Goal: Task Accomplishment & Management: Manage account settings

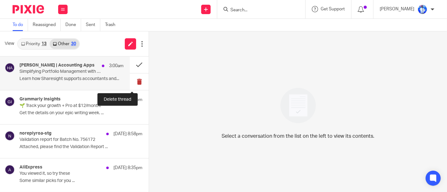
click at [135, 79] on button at bounding box center [139, 82] width 19 height 17
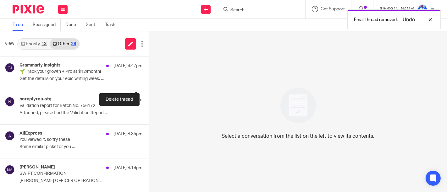
click at [149, 79] on button at bounding box center [151, 82] width 5 height 17
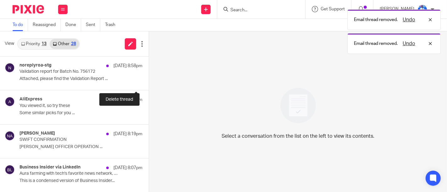
click at [149, 79] on button at bounding box center [151, 82] width 5 height 17
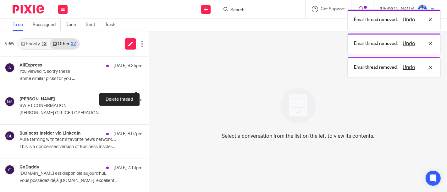
click at [149, 79] on button at bounding box center [151, 82] width 5 height 17
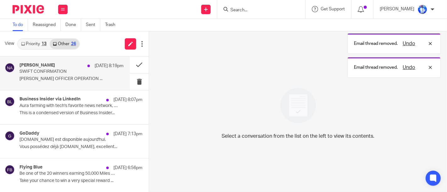
click at [88, 78] on p "ALEX NGABONZIZA OFFICER OPERATION ..." at bounding box center [72, 78] width 104 height 5
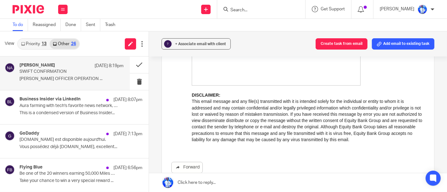
scroll to position [247, 0]
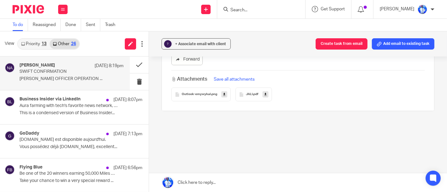
click at [246, 95] on span "JALI" at bounding box center [249, 95] width 7 height 4
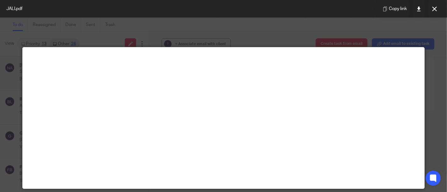
scroll to position [44, 0]
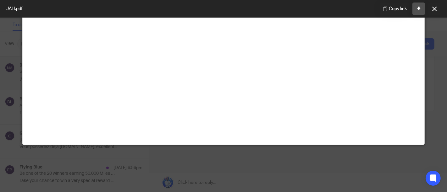
click at [418, 9] on icon at bounding box center [419, 9] width 5 height 5
click at [433, 9] on icon at bounding box center [434, 9] width 5 height 5
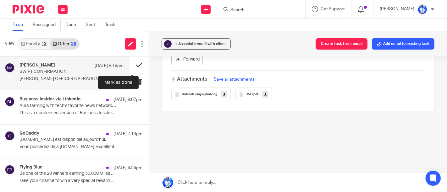
click at [133, 65] on button at bounding box center [139, 65] width 19 height 17
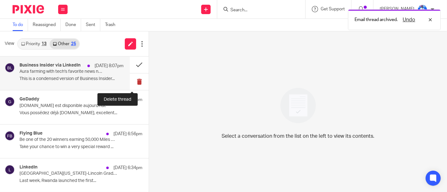
click at [130, 84] on button at bounding box center [139, 82] width 19 height 17
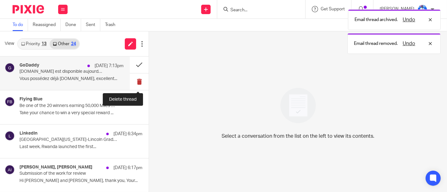
click at [132, 84] on button at bounding box center [139, 82] width 19 height 17
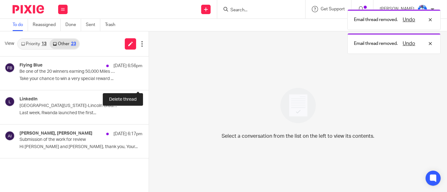
click at [149, 84] on button at bounding box center [151, 82] width 5 height 17
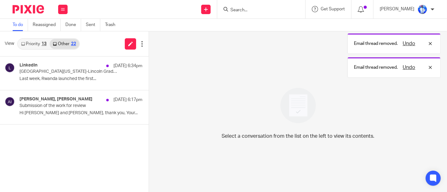
drag, startPoint x: 132, startPoint y: 84, endPoint x: 105, endPoint y: 176, distance: 96.3
click at [105, 176] on div "LinkedIn 15 Sep 6:34pm University of Nebraska-Lincoln Graduate Research Assista…" at bounding box center [74, 125] width 149 height 136
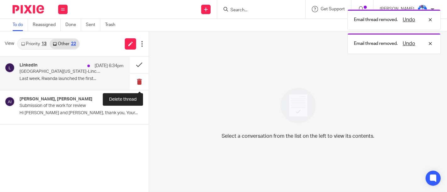
click at [140, 82] on button at bounding box center [139, 82] width 19 height 17
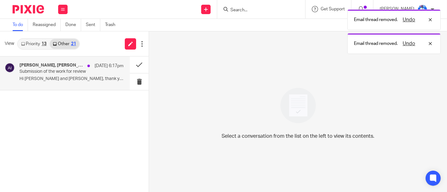
click at [100, 79] on p "Hi Felix and Aphrodice, thank you, Your..." at bounding box center [72, 78] width 104 height 5
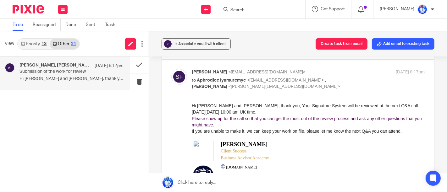
scroll to position [305, 0]
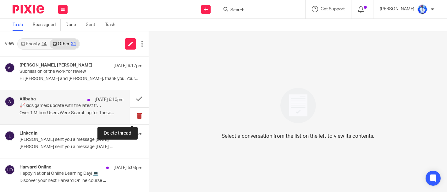
click at [131, 115] on button at bounding box center [139, 116] width 19 height 17
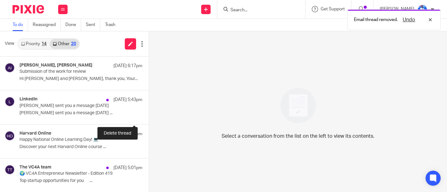
click at [149, 115] on button at bounding box center [151, 116] width 5 height 17
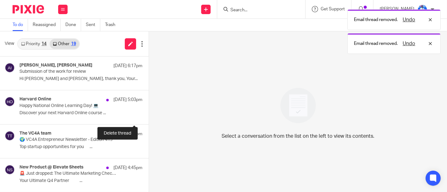
click at [149, 115] on button at bounding box center [151, 116] width 5 height 17
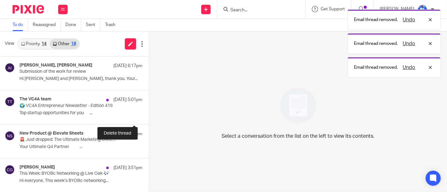
click at [149, 115] on button at bounding box center [151, 116] width 5 height 17
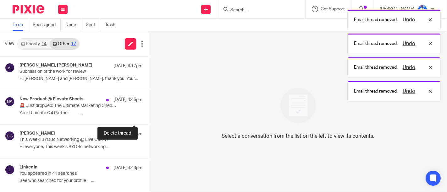
click at [149, 115] on button at bounding box center [151, 116] width 5 height 17
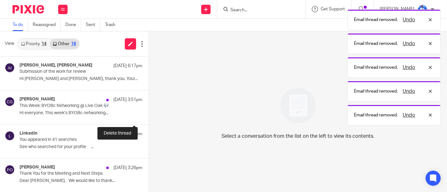
click at [149, 115] on button at bounding box center [151, 116] width 5 height 17
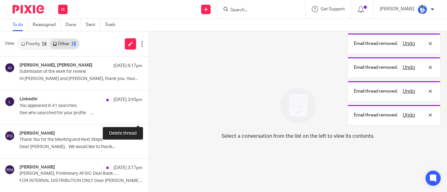
click at [149, 115] on button at bounding box center [151, 116] width 5 height 17
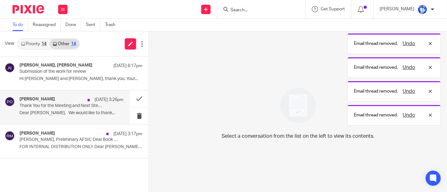
click at [94, 112] on p "Dear Felix, We would like to thank..." at bounding box center [72, 113] width 104 height 5
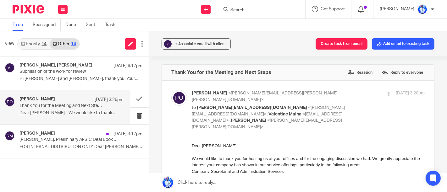
click at [293, 166] on span "We would like to thank you for hosting us at your offices and for the engaging …" at bounding box center [306, 162] width 228 height 11
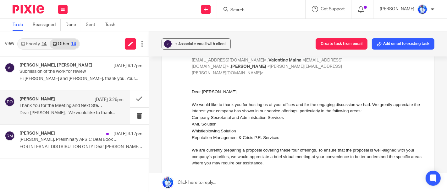
scroll to position [54, 0]
click at [292, 143] on p at bounding box center [316, 144] width 218 height 6
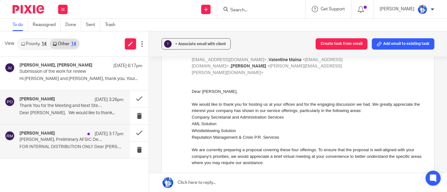
click at [69, 141] on p "Felix, Preliminary AFSIC Deal Book Attached" at bounding box center [61, 139] width 83 height 5
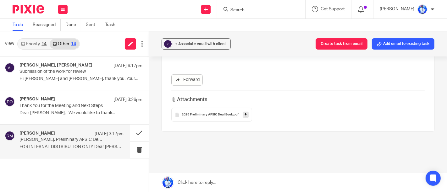
scroll to position [611, 0]
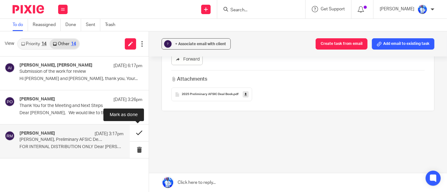
click at [140, 137] on button at bounding box center [139, 133] width 19 height 17
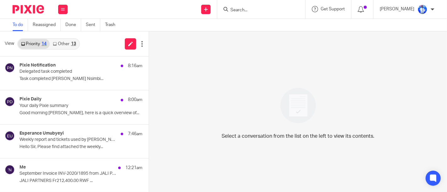
click at [71, 43] on div "13" at bounding box center [73, 44] width 5 height 4
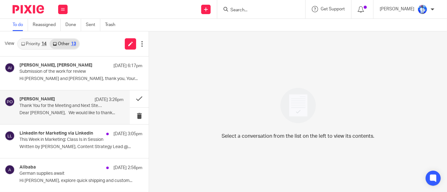
scroll to position [33, 0]
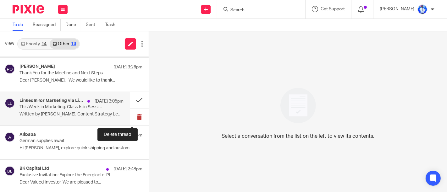
click at [134, 120] on button at bounding box center [139, 117] width 19 height 17
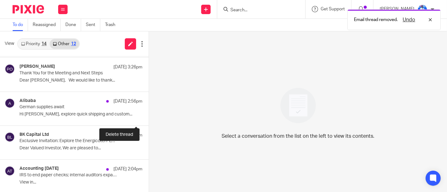
click at [149, 120] on button at bounding box center [151, 117] width 5 height 17
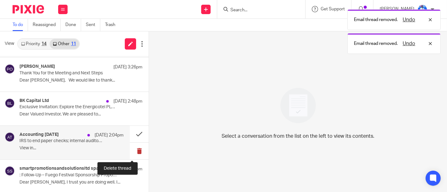
click at [137, 155] on button at bounding box center [139, 151] width 19 height 17
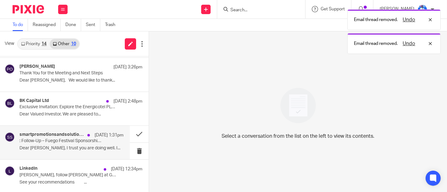
click at [114, 151] on div "smartpromotionsandsolutionsltd spasl 15 Sep 1:31pm : Follow-Up – Fuego Festival…" at bounding box center [72, 142] width 104 height 21
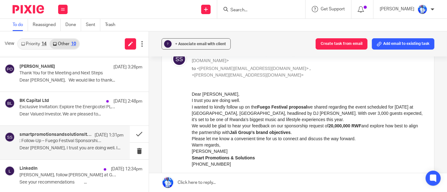
scroll to position [39, 0]
click at [130, 150] on button at bounding box center [139, 151] width 19 height 17
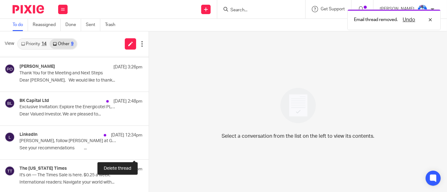
click at [149, 150] on button at bounding box center [151, 151] width 5 height 17
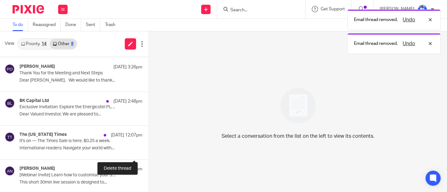
click at [149, 150] on button at bounding box center [151, 151] width 5 height 17
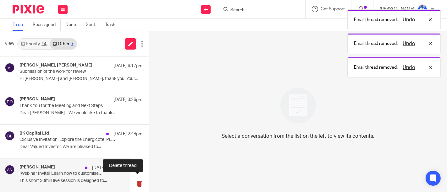
click at [139, 185] on button at bounding box center [139, 184] width 19 height 17
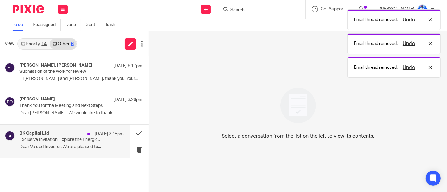
click at [91, 148] on p "Dear Valued Investor, We are pleased to..." at bounding box center [72, 147] width 104 height 5
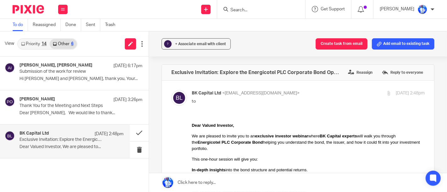
click at [276, 139] on div "We are pleased to invite you to an exclusive investor webinar where BK Capital …" at bounding box center [308, 142] width 233 height 19
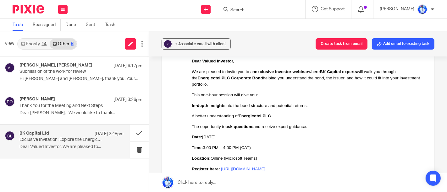
scroll to position [65, 0]
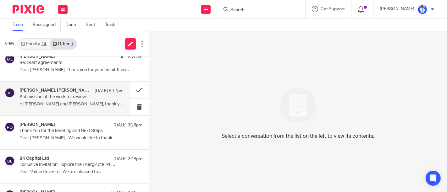
scroll to position [102, 0]
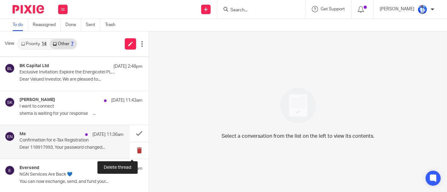
click at [133, 145] on button at bounding box center [139, 150] width 19 height 17
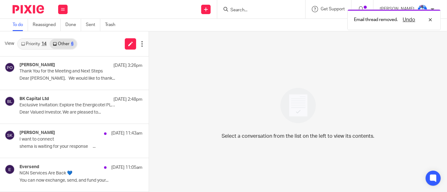
scroll to position [68, 0]
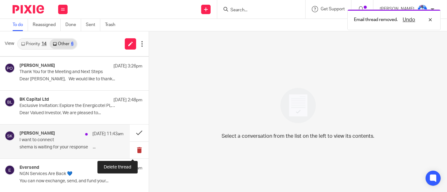
click at [131, 149] on button at bounding box center [139, 150] width 19 height 17
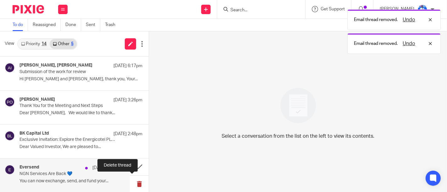
click at [131, 183] on button at bounding box center [139, 184] width 19 height 17
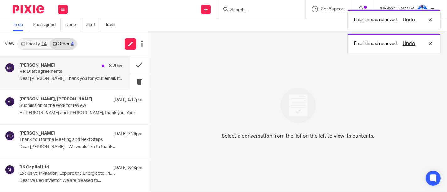
click at [105, 77] on p "Dear Felix, Thank you for your email. It was..." at bounding box center [72, 78] width 104 height 5
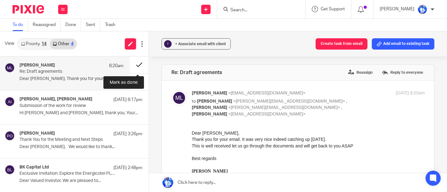
click at [136, 63] on button at bounding box center [139, 65] width 19 height 17
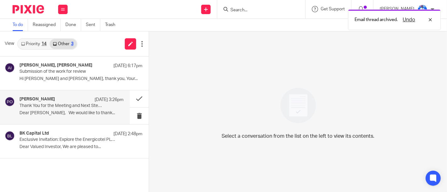
click at [80, 117] on div "Patrick Okello 15 Sep 3:26pm Thank You for the Meeting and Next Steps Dear Feli…" at bounding box center [72, 107] width 104 height 21
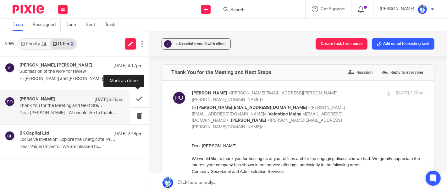
click at [136, 98] on button at bounding box center [139, 99] width 19 height 17
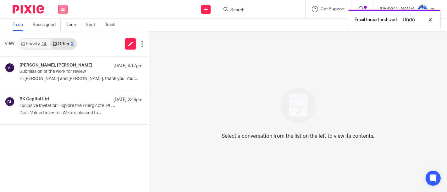
click at [60, 7] on button at bounding box center [62, 9] width 9 height 9
click at [62, 25] on li "Work" at bounding box center [62, 29] width 17 height 9
drag, startPoint x: 62, startPoint y: 25, endPoint x: 62, endPoint y: 29, distance: 3.5
click at [62, 29] on li "Work" at bounding box center [62, 29] width 17 height 9
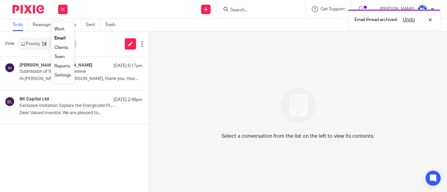
click at [62, 29] on link "Work" at bounding box center [59, 29] width 10 height 4
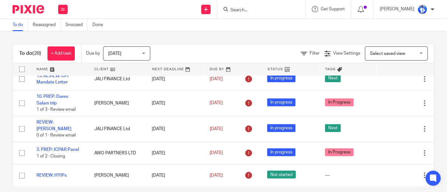
scroll to position [517, 0]
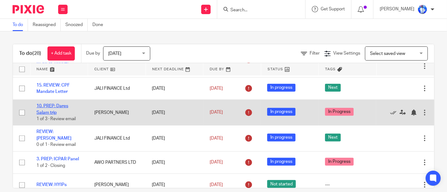
click at [65, 115] on link "10. PREP: Dares Salam trip" at bounding box center [52, 109] width 32 height 11
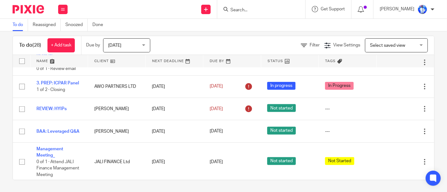
scroll to position [584, 0]
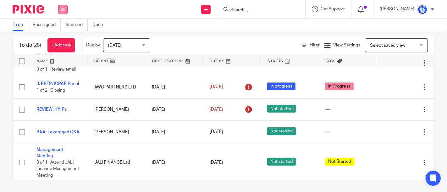
click at [66, 6] on button at bounding box center [62, 9] width 9 height 9
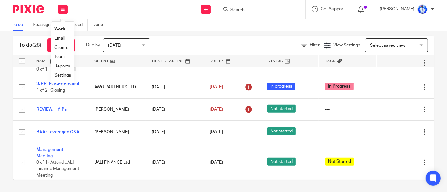
click at [62, 40] on link "Email" at bounding box center [59, 38] width 10 height 4
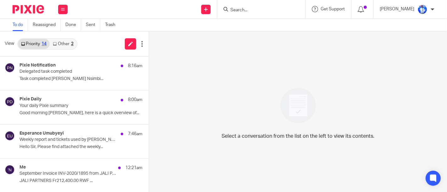
click at [64, 42] on link "Other 2" at bounding box center [63, 44] width 27 height 10
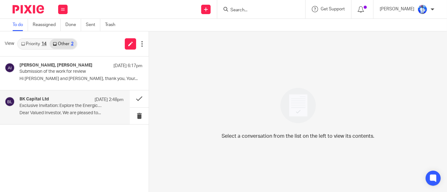
click at [60, 99] on div "BK Capital Ltd 15 Sep 2:48pm" at bounding box center [72, 100] width 104 height 6
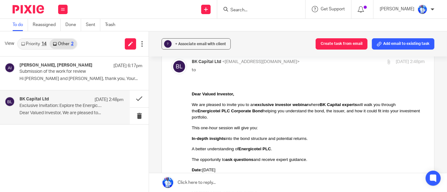
scroll to position [33, 0]
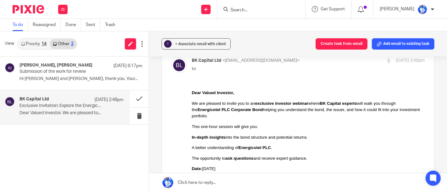
drag, startPoint x: 192, startPoint y: 110, endPoint x: 259, endPoint y: 111, distance: 67.0
click at [259, 111] on div "We are pleased to invite you to an exclusive investor webinar where BK Capital …" at bounding box center [308, 109] width 233 height 19
copy div "Energicotel PLC Corporate Bond"
click at [287, 106] on div "We are pleased to invite you to an exclusive investor webinar where BK Capital …" at bounding box center [308, 109] width 233 height 19
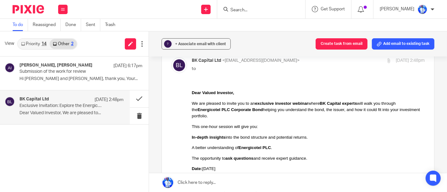
click at [282, 148] on div "A better understanding of Energicotel PLC ." at bounding box center [308, 148] width 233 height 6
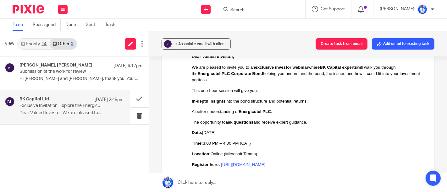
scroll to position [69, 0]
click at [36, 45] on link "Priority 14" at bounding box center [34, 44] width 32 height 10
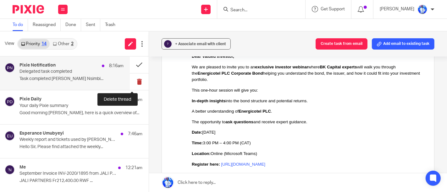
click at [135, 80] on button at bounding box center [139, 82] width 19 height 17
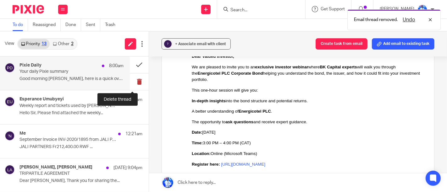
click at [136, 81] on button at bounding box center [139, 82] width 19 height 17
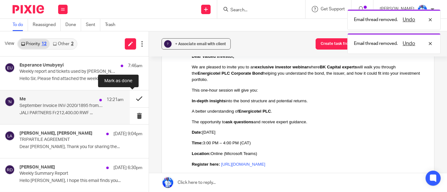
click at [136, 102] on button at bounding box center [139, 99] width 19 height 17
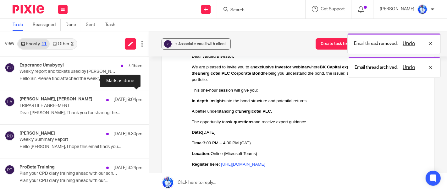
click at [149, 102] on button at bounding box center [151, 99] width 5 height 17
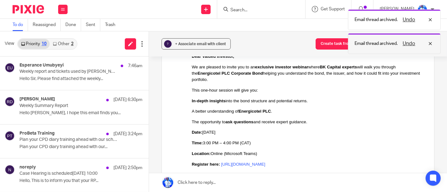
click at [407, 44] on button "Undo" at bounding box center [409, 44] width 16 height 8
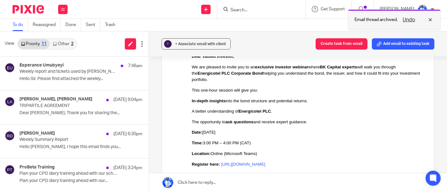
click at [410, 16] on button "Undo" at bounding box center [409, 20] width 16 height 8
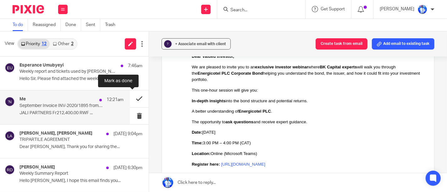
click at [133, 98] on button at bounding box center [139, 99] width 19 height 17
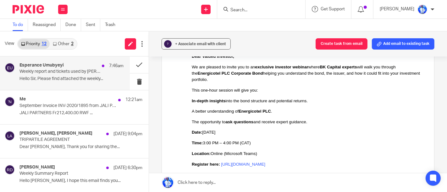
click at [88, 75] on div "Esperance Umubyeyi 7:46am Weekly report and tickets used by Bertin. Hello Sir, …" at bounding box center [72, 73] width 104 height 21
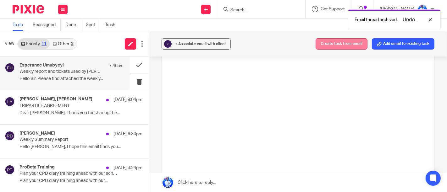
scroll to position [0, 0]
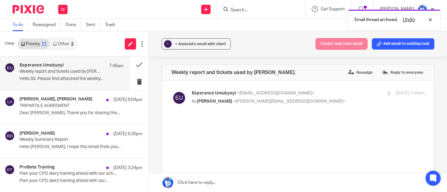
click at [323, 45] on button "Create task from email" at bounding box center [342, 43] width 52 height 11
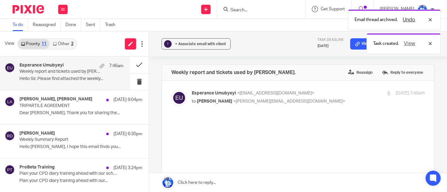
click at [347, 43] on div "Email thread archived. Undo Task created. View" at bounding box center [332, 30] width 217 height 48
click at [350, 45] on div "Email thread archived. Undo Task created. View" at bounding box center [332, 30] width 217 height 48
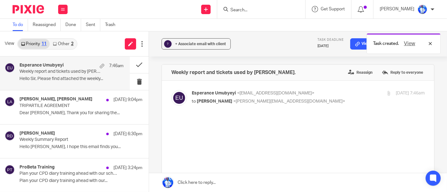
click at [350, 45] on div "Email thread archived. Undo Task created. View" at bounding box center [332, 30] width 217 height 48
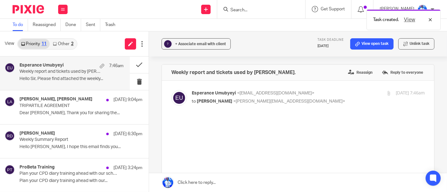
click at [355, 46] on icon at bounding box center [357, 44] width 5 height 5
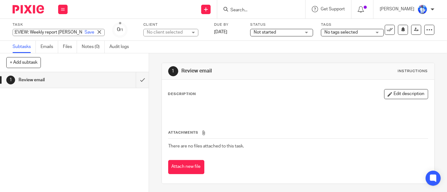
type input "REVIEW: Weekly report [PERSON_NAME]"
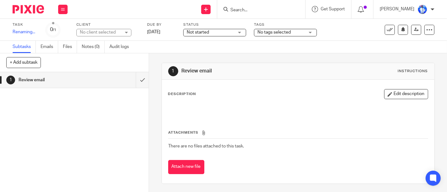
click at [138, 30] on div "No client selected No client selected 10X AFRICA Ltd [PERSON_NAME] TRADING LTD …" at bounding box center [107, 33] width 63 height 8
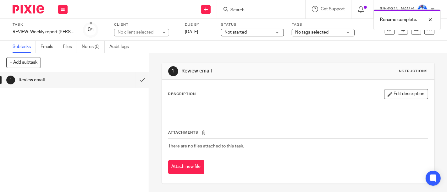
click at [138, 30] on div "No client selected" at bounding box center [138, 32] width 41 height 6
type input "jali fi"
click at [137, 56] on li "JALI FINANCE Ltd" at bounding box center [137, 61] width 54 height 13
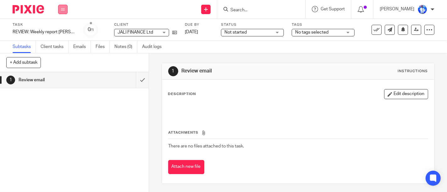
click at [64, 7] on button at bounding box center [62, 9] width 9 height 9
click at [63, 38] on link "Email" at bounding box center [59, 38] width 10 height 4
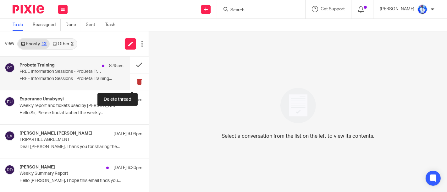
click at [131, 81] on button at bounding box center [139, 82] width 19 height 17
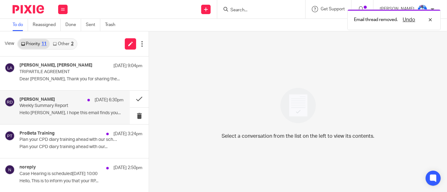
scroll to position [38, 0]
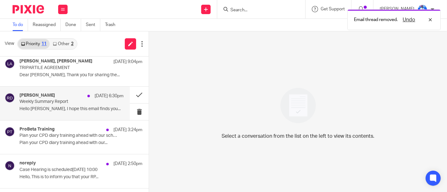
click at [84, 134] on p "Plan your CPD diary training ahead with our scheduled training for the next 6 w…" at bounding box center [69, 135] width 98 height 5
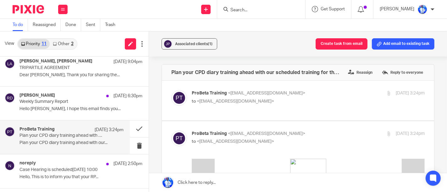
scroll to position [89, 0]
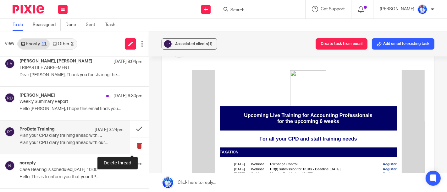
click at [136, 147] on button at bounding box center [139, 146] width 19 height 17
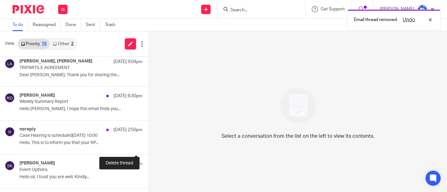
click at [149, 147] on button at bounding box center [151, 146] width 5 height 17
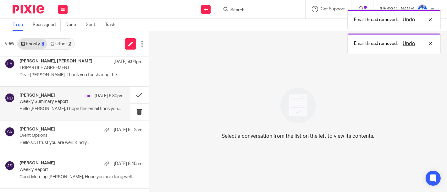
click at [75, 108] on p "Hello Cedric, I hope this email finds you..." at bounding box center [72, 109] width 104 height 5
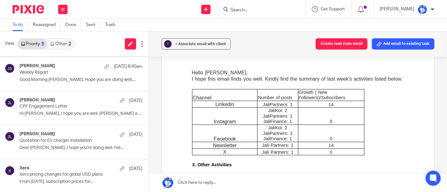
scroll to position [0, 0]
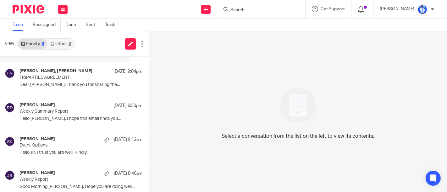
scroll to position [29, 0]
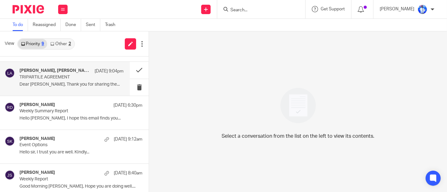
click at [36, 79] on p "TRIPARTILE AGREEMENT" at bounding box center [61, 77] width 83 height 5
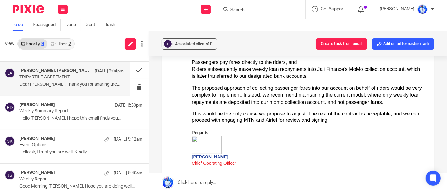
scroll to position [217, 0]
click at [131, 69] on button at bounding box center [139, 70] width 19 height 17
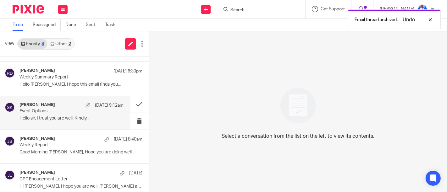
scroll to position [136, 0]
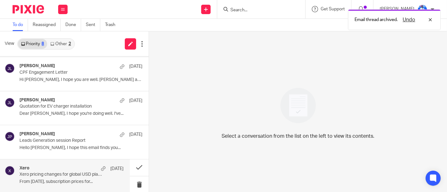
drag, startPoint x: 62, startPoint y: 158, endPoint x: 63, endPoint y: 172, distance: 14.2
click at [63, 172] on section "Esperance Umubyeyi 7:46am Weekly report and tickets used by [PERSON_NAME]. Hell…" at bounding box center [74, 57] width 149 height 273
click at [63, 172] on p "Xero pricing changes for global USD plans" at bounding box center [61, 174] width 83 height 5
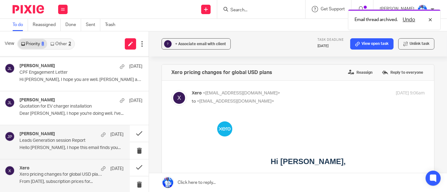
scroll to position [0, 0]
click at [63, 137] on div "[PERSON_NAME] [DATE]" at bounding box center [72, 135] width 104 height 6
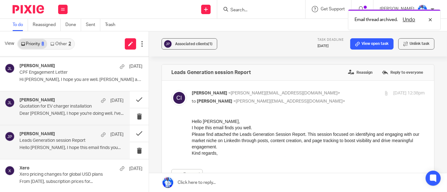
click at [64, 109] on div "[PERSON_NAME] [DATE] Quotation for EV charger installation Dear [PERSON_NAME], …" at bounding box center [72, 108] width 104 height 21
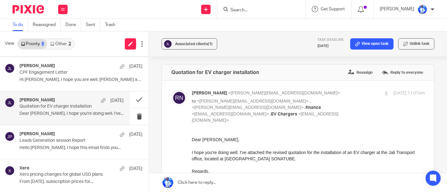
click at [65, 92] on div "[PERSON_NAME] [DATE] Quotation for EV charger installation Dear [PERSON_NAME], …" at bounding box center [65, 109] width 130 height 34
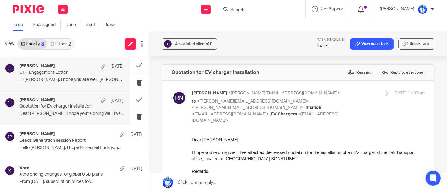
click at [65, 76] on div "[PERSON_NAME] [DATE] CPF Engagement Letter Hi [PERSON_NAME], I hope you are wel…" at bounding box center [72, 74] width 104 height 21
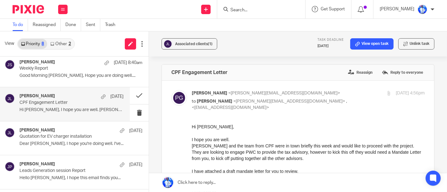
click at [65, 76] on p "Good Morning [PERSON_NAME], Hope you are doing well...." at bounding box center [81, 75] width 123 height 5
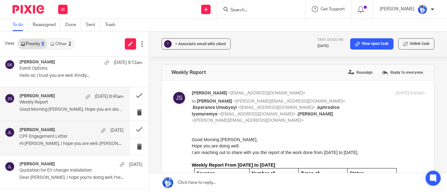
click at [65, 76] on p "Hello sir, I trust you are well. KIndly..." at bounding box center [81, 75] width 123 height 5
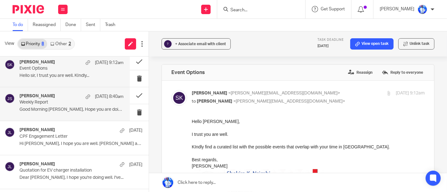
click at [62, 106] on div "[PERSON_NAME] [DATE] 8:40am Weekly Report Good Morning [PERSON_NAME], Hope you …" at bounding box center [72, 104] width 104 height 21
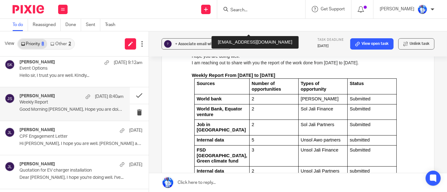
scroll to position [89, 0]
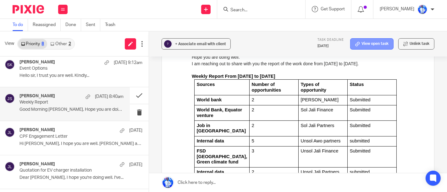
click at [369, 44] on link "View open task" at bounding box center [371, 43] width 43 height 11
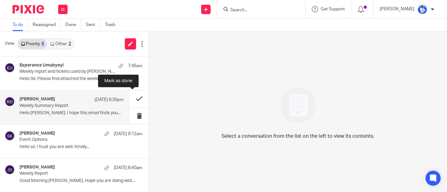
click at [131, 101] on button at bounding box center [139, 99] width 19 height 17
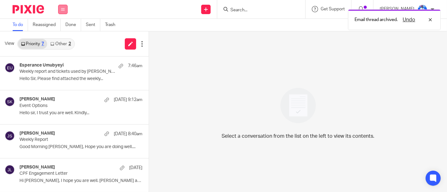
click at [62, 9] on icon at bounding box center [63, 10] width 4 height 4
click at [62, 28] on link "Work" at bounding box center [59, 29] width 10 height 4
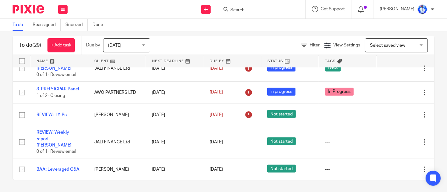
scroll to position [628, 0]
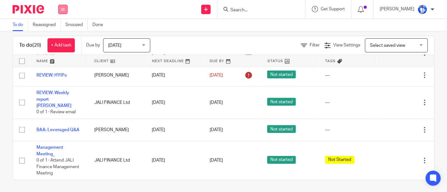
click at [63, 10] on icon at bounding box center [63, 10] width 4 height 4
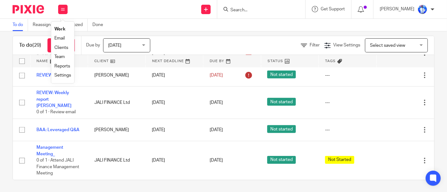
click at [60, 37] on link "Email" at bounding box center [59, 38] width 10 height 4
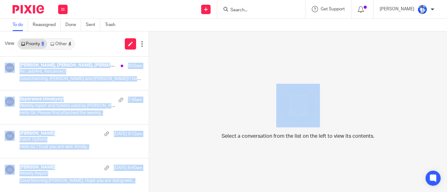
drag, startPoint x: 290, startPoint y: 65, endPoint x: 60, endPoint y: 47, distance: 231.0
click at [60, 47] on div "View Priority 8 Other 4 [PERSON_NAME], [PERSON_NAME], [PERSON_NAME] 9:02am Re: …" at bounding box center [223, 111] width 447 height 161
click at [60, 44] on link "Other 4" at bounding box center [60, 44] width 27 height 10
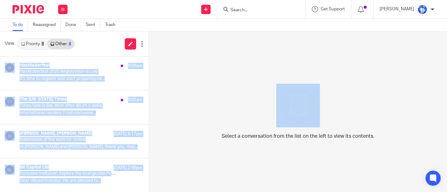
click at [254, 110] on div "Select a conversation from the list on the left to view its contents." at bounding box center [298, 111] width 298 height 161
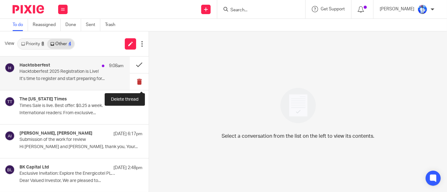
click at [138, 81] on button at bounding box center [139, 82] width 19 height 17
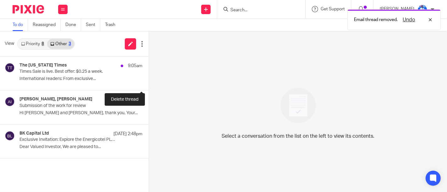
click at [149, 81] on button at bounding box center [151, 82] width 5 height 17
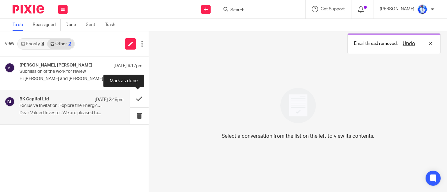
click at [138, 101] on button at bounding box center [139, 99] width 19 height 17
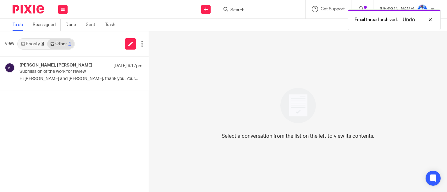
click at [36, 45] on link "Priority 8" at bounding box center [32, 44] width 29 height 10
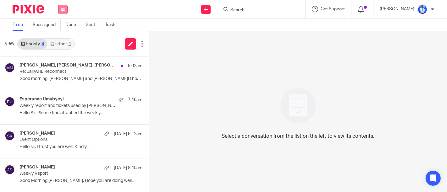
click at [59, 6] on button at bounding box center [62, 9] width 9 height 9
click at [62, 29] on link "Work" at bounding box center [59, 29] width 10 height 4
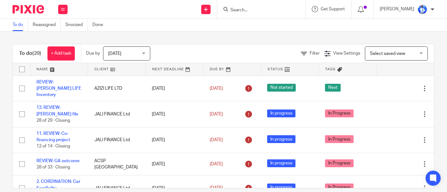
scroll to position [566, 0]
